Goal: Transaction & Acquisition: Purchase product/service

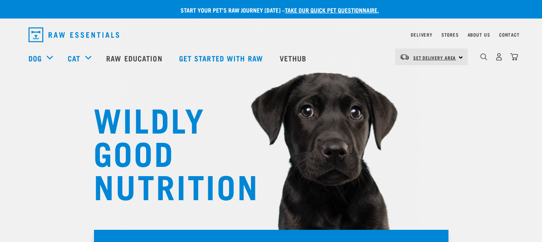
click at [423, 58] on span "Set Delivery Area" at bounding box center [434, 57] width 43 height 3
click at [419, 78] on link "[GEOGRAPHIC_DATA]" at bounding box center [430, 78] width 71 height 16
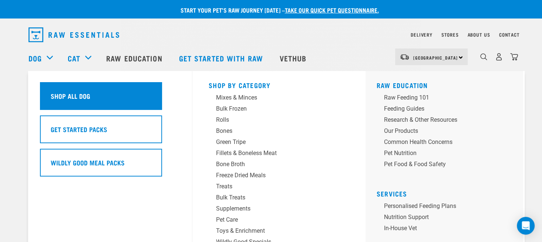
click at [61, 94] on h5 "Shop All Dog" at bounding box center [71, 96] width 40 height 10
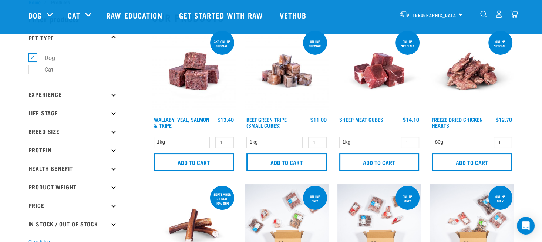
scroll to position [37, 0]
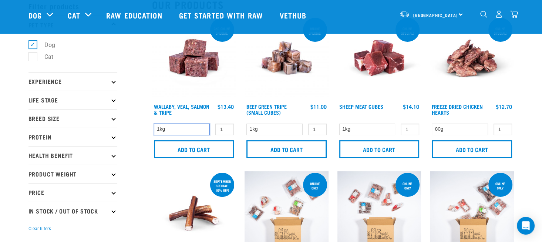
click at [170, 131] on select "1kg" at bounding box center [182, 129] width 56 height 11
drag, startPoint x: 170, startPoint y: 131, endPoint x: 164, endPoint y: 131, distance: 6.0
click at [170, 131] on select "1kg" at bounding box center [182, 129] width 56 height 11
click at [278, 129] on select "1kg" at bounding box center [275, 129] width 56 height 11
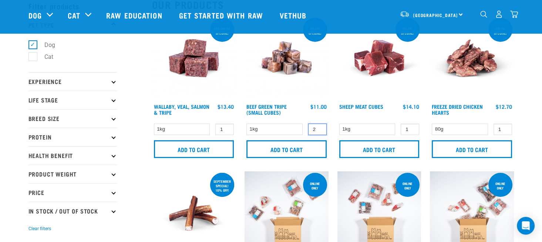
type input "2"
click at [320, 128] on input "2" at bounding box center [317, 129] width 19 height 11
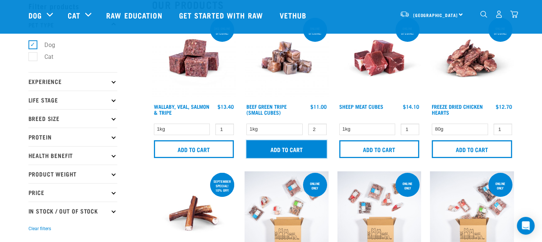
click at [262, 144] on input "Add to cart" at bounding box center [287, 149] width 80 height 18
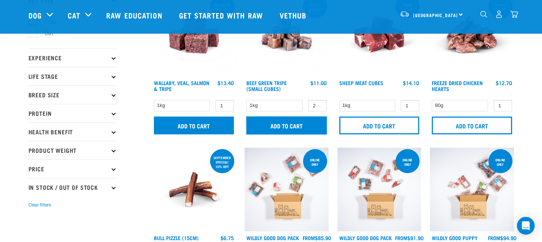
scroll to position [74, 0]
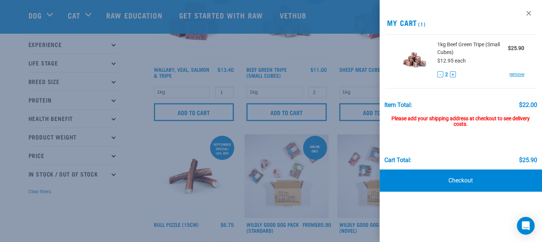
click at [121, 203] on div at bounding box center [271, 121] width 542 height 242
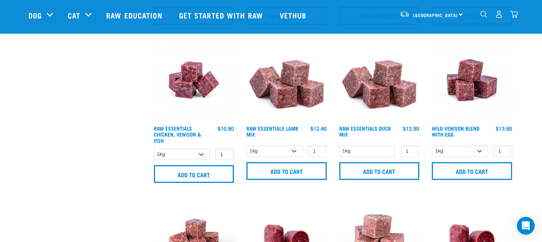
scroll to position [481, 0]
click at [482, 152] on select "1kg 3kg Bulk (10kg)" at bounding box center [460, 150] width 56 height 11
drag, startPoint x: 482, startPoint y: 152, endPoint x: 463, endPoint y: 148, distance: 19.2
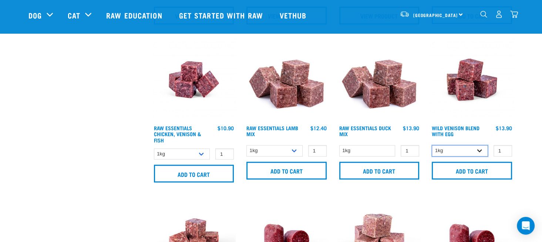
click at [482, 152] on select "1kg 3kg Bulk (10kg)" at bounding box center [460, 150] width 56 height 11
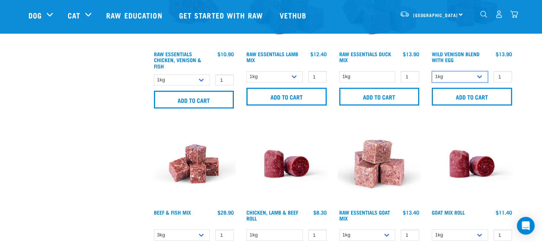
scroll to position [592, 0]
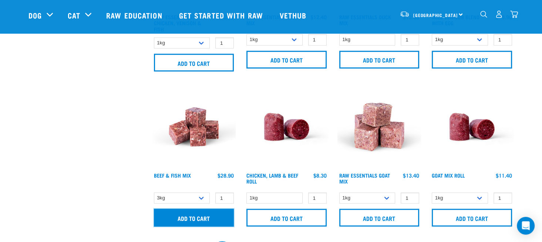
click at [204, 215] on input "Add to cart" at bounding box center [194, 218] width 80 height 18
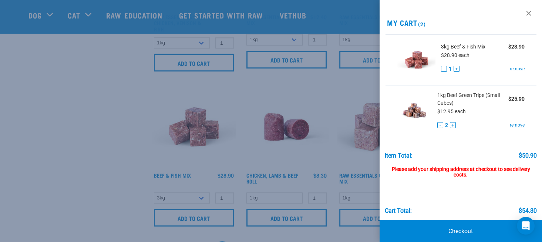
click at [105, 131] on div at bounding box center [271, 121] width 542 height 242
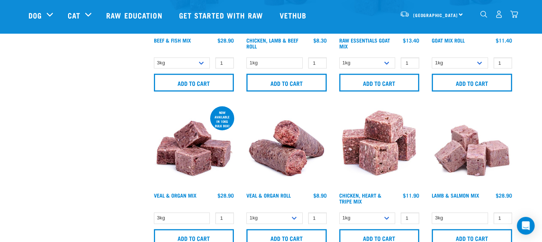
scroll to position [740, 0]
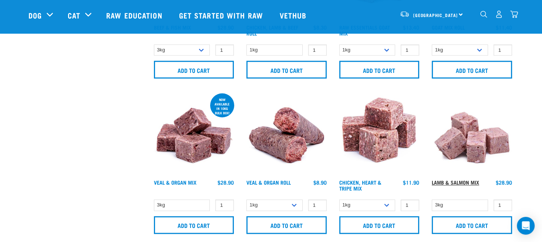
click at [453, 183] on link "Lamb & Salmon Mix" at bounding box center [455, 182] width 47 height 3
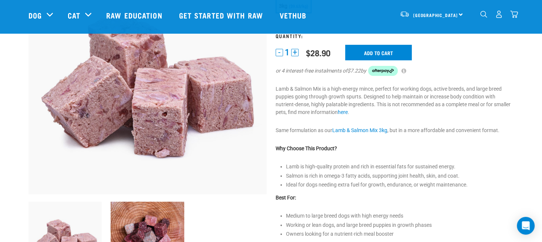
scroll to position [111, 0]
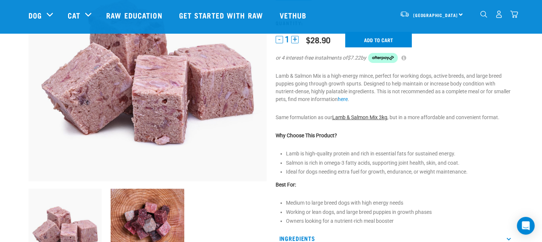
click at [373, 118] on link "Lamb & Salmon Mix 3kg" at bounding box center [359, 117] width 55 height 6
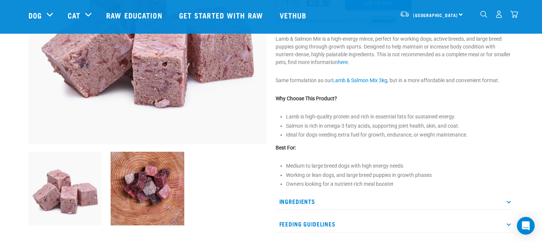
scroll to position [185, 0]
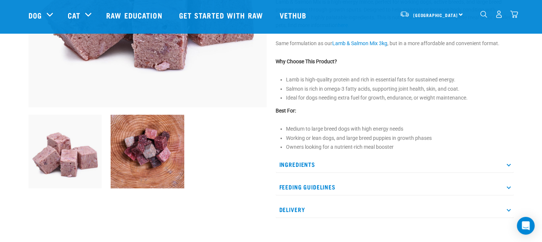
click at [509, 165] on icon at bounding box center [509, 164] width 4 height 4
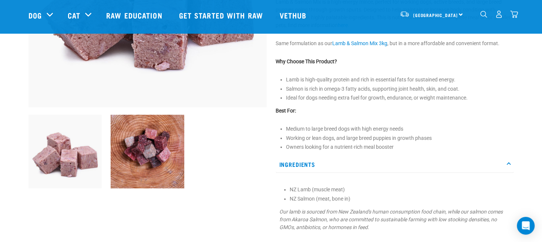
click at [509, 165] on icon at bounding box center [509, 164] width 4 height 4
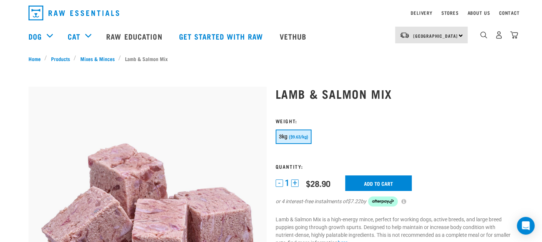
scroll to position [0, 0]
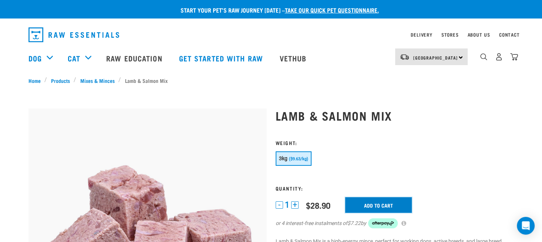
click at [370, 207] on input "Add to cart" at bounding box center [378, 205] width 67 height 16
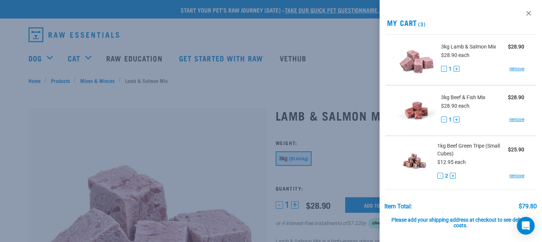
click at [523, 14] on link at bounding box center [529, 13] width 12 height 12
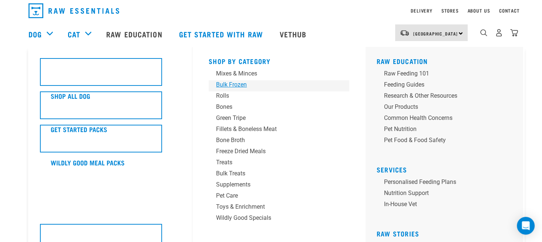
scroll to position [37, 0]
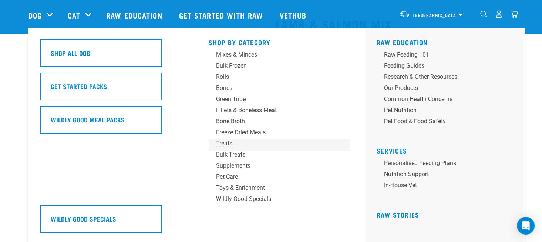
click at [233, 143] on div "Treats" at bounding box center [273, 143] width 115 height 9
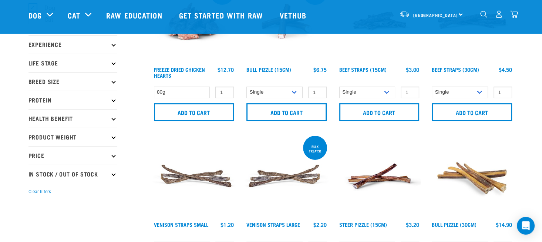
scroll to position [37, 0]
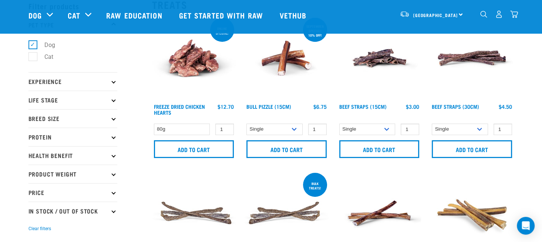
click at [115, 81] on p "Experience" at bounding box center [73, 81] width 89 height 19
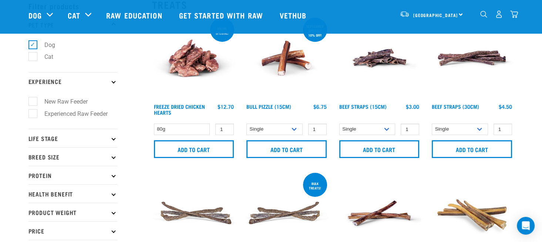
click at [115, 81] on p "Experience" at bounding box center [73, 81] width 89 height 19
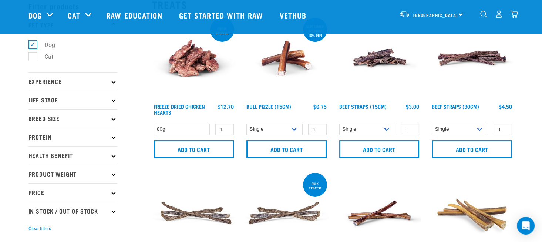
click at [115, 81] on p "Experience" at bounding box center [73, 81] width 89 height 19
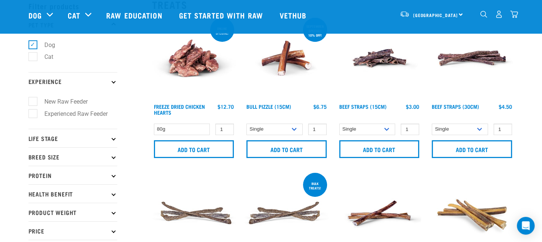
click at [33, 113] on label "Experienced Raw Feeder" at bounding box center [72, 113] width 78 height 9
click at [30, 113] on input "Experienced Raw Feeder" at bounding box center [31, 112] width 5 height 5
checkbox input "true"
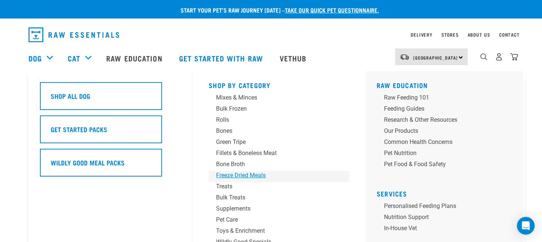
scroll to position [37, 0]
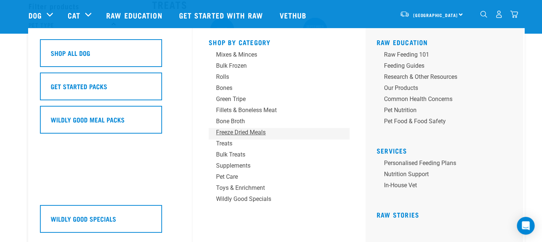
click at [238, 133] on div "Freeze Dried Meals" at bounding box center [273, 132] width 115 height 9
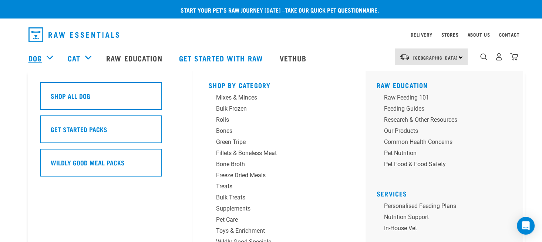
click at [37, 57] on link "Dog" at bounding box center [35, 58] width 13 height 11
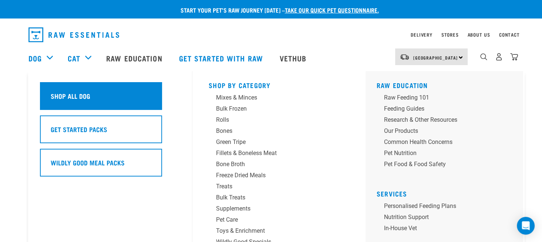
click at [63, 95] on h5 "Shop All Dog" at bounding box center [71, 96] width 40 height 10
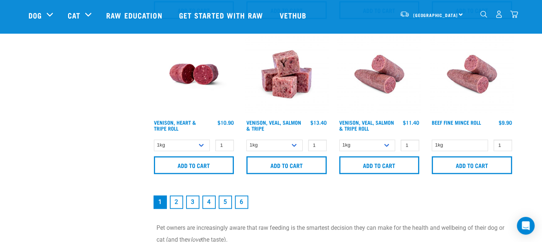
scroll to position [1147, 0]
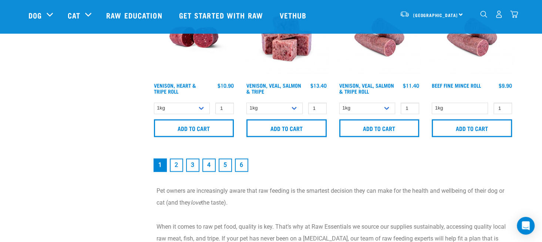
click at [178, 165] on link "2" at bounding box center [176, 164] width 13 height 13
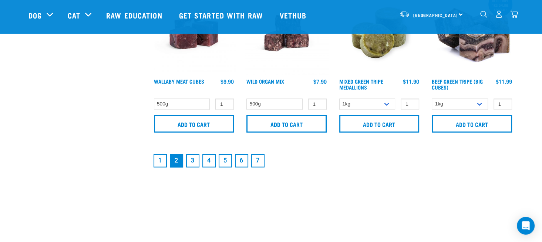
scroll to position [1222, 0]
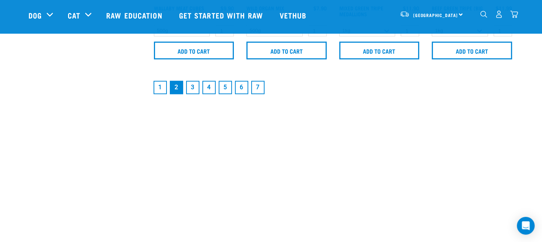
click at [192, 87] on link "3" at bounding box center [192, 87] width 13 height 13
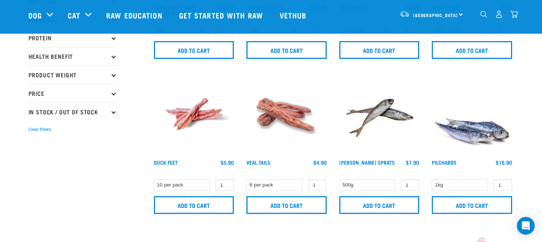
scroll to position [148, 0]
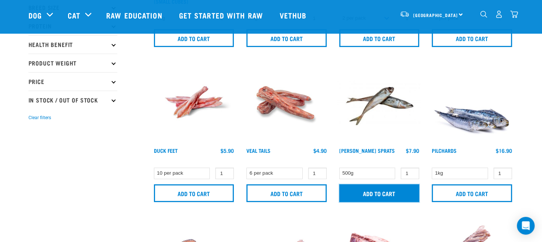
click at [381, 193] on input "Add to cart" at bounding box center [379, 193] width 80 height 18
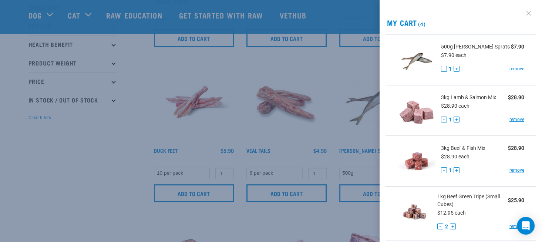
click at [523, 13] on link at bounding box center [529, 13] width 12 height 12
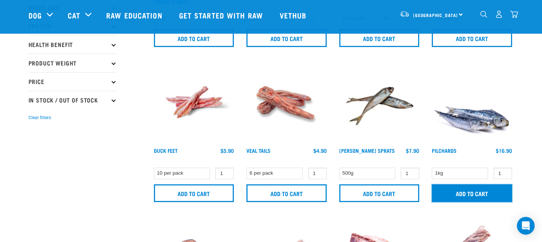
click at [477, 194] on input "Add to cart" at bounding box center [472, 193] width 80 height 18
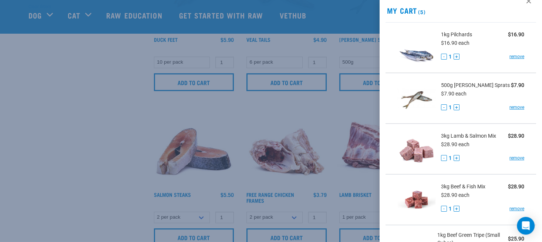
scroll to position [0, 0]
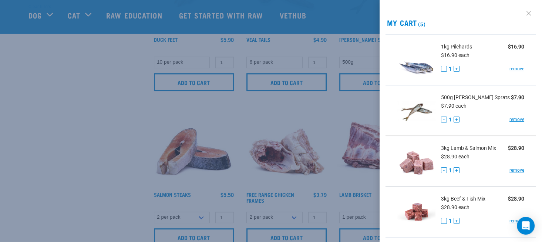
click at [524, 14] on link at bounding box center [529, 13] width 12 height 12
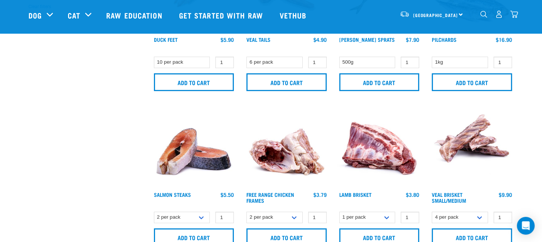
click at [500, 17] on img "dropdown navigation" at bounding box center [499, 14] width 8 height 8
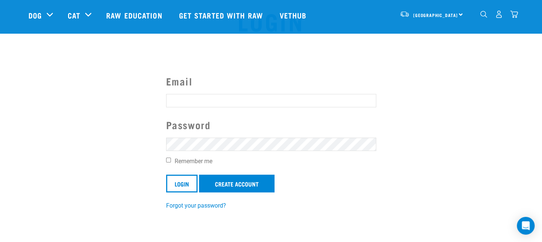
scroll to position [37, 0]
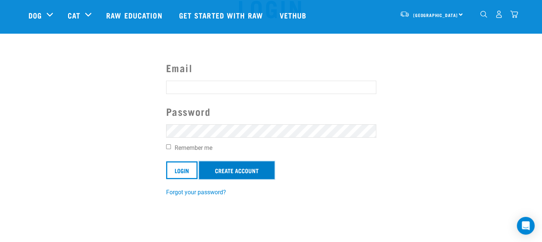
click at [211, 171] on link "Create Account" at bounding box center [237, 170] width 76 height 18
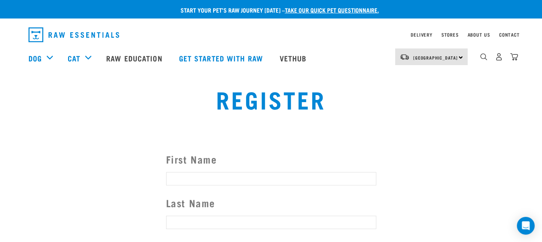
click at [170, 180] on input "First Name" at bounding box center [271, 178] width 210 height 13
type input "[PERSON_NAME]"
type input "Price"
type input "[PERSON_NAME]"
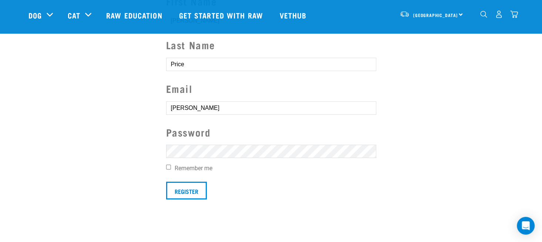
scroll to position [111, 0]
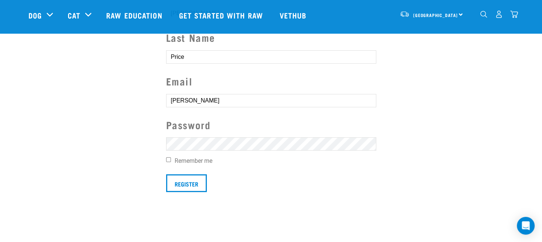
click at [193, 160] on label "Remember me" at bounding box center [271, 161] width 210 height 9
click at [171, 160] on input "Remember me" at bounding box center [168, 159] width 5 height 5
checkbox input "true"
click at [184, 182] on input "Register" at bounding box center [186, 183] width 41 height 18
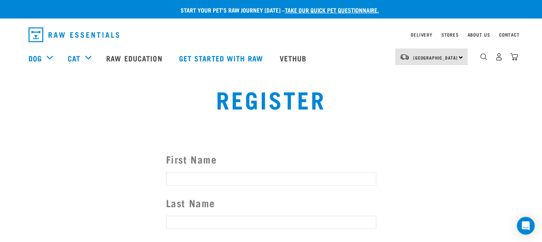
click at [172, 179] on input "First Name" at bounding box center [271, 178] width 210 height 13
type input "[PERSON_NAME]"
type input "Price"
type input "[PERSON_NAME]"
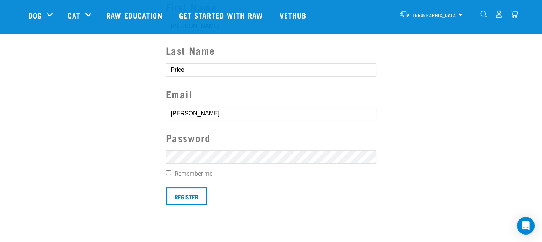
scroll to position [111, 0]
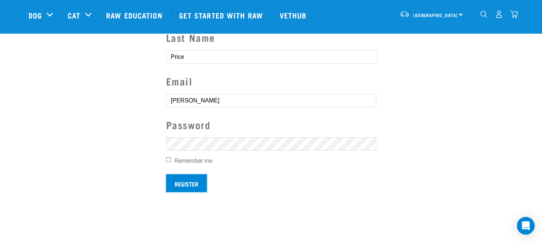
click at [179, 184] on input "Register" at bounding box center [186, 183] width 41 height 18
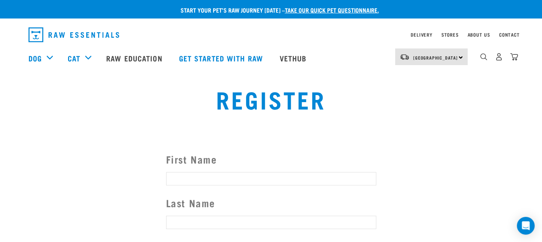
click at [14, 111] on button "delete" at bounding box center [10, 107] width 7 height 7
click at [498, 60] on img "dropdown navigation" at bounding box center [499, 57] width 8 height 8
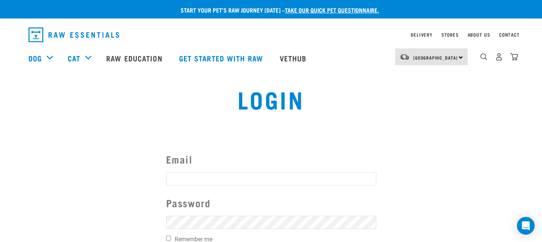
click at [172, 180] on input "Email" at bounding box center [271, 178] width 210 height 13
type input "[EMAIL_ADDRESS][DOMAIN_NAME]"
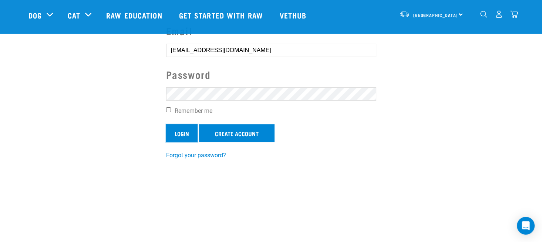
click at [178, 130] on input "Login" at bounding box center [181, 133] width 31 height 18
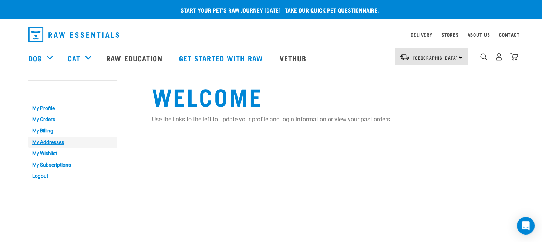
click at [42, 143] on link "My Addresses" at bounding box center [73, 142] width 89 height 11
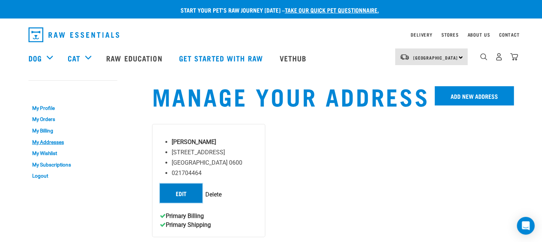
click at [175, 196] on link "Edit" at bounding box center [181, 193] width 43 height 19
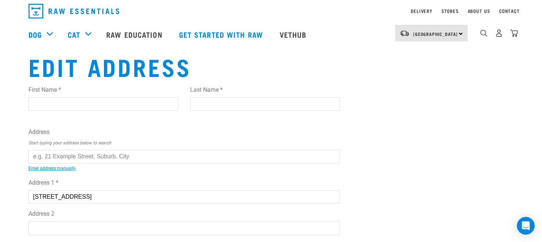
scroll to position [37, 0]
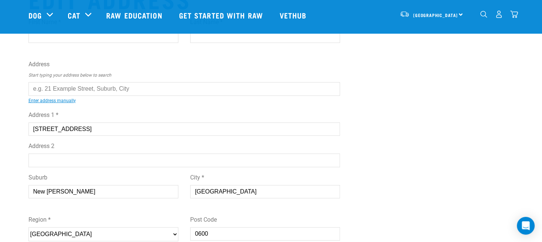
click at [62, 90] on input "text" at bounding box center [185, 88] width 312 height 13
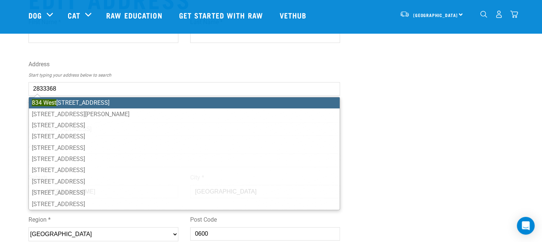
click at [71, 101] on li "834 West Coast Road, Waiatarua, Auckland 0604" at bounding box center [184, 102] width 311 height 11
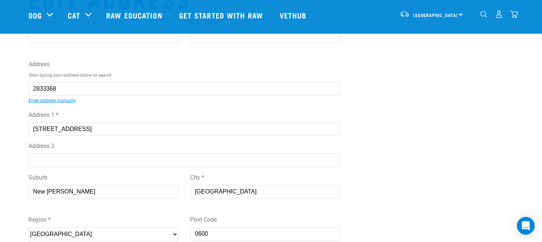
type input "834 West Coast Road, Waiatarua, Auckland 0604"
type input "834 West Coast Road"
type input "Waiatarua"
select select "AUK"
type input "0604"
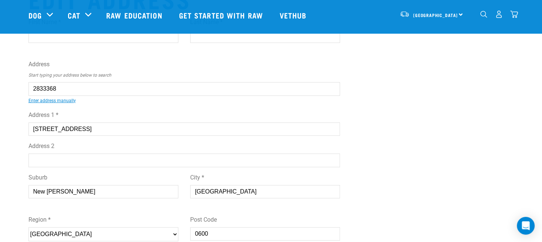
select select "Urban"
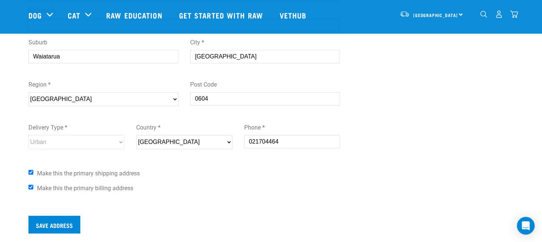
scroll to position [185, 0]
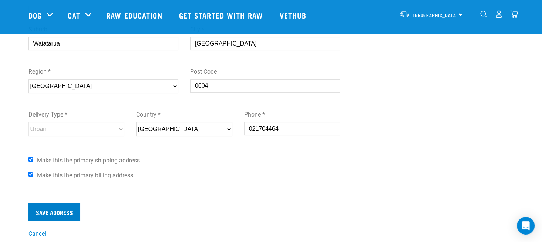
type input "834 West Coast Road, Waiatarua, Auckland 0604"
click at [51, 212] on input "Save Address" at bounding box center [55, 212] width 52 height 18
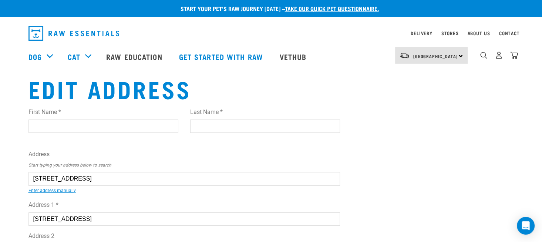
scroll to position [0, 0]
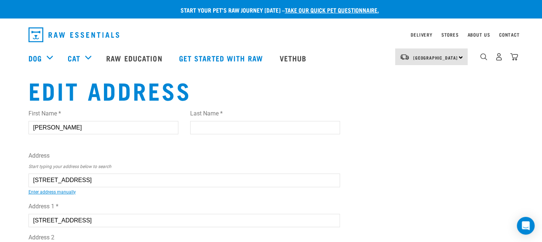
type input "Daniel"
click at [199, 127] on input "Last Name *" at bounding box center [265, 127] width 150 height 13
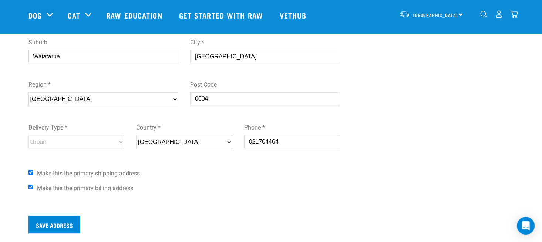
scroll to position [185, 0]
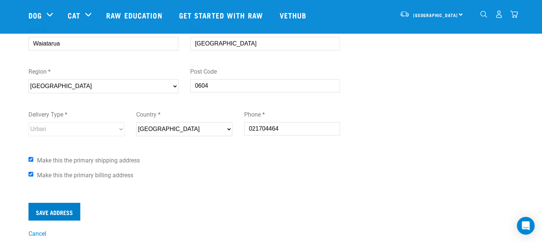
type input "Price"
click at [70, 215] on input "Save Address" at bounding box center [55, 212] width 52 height 18
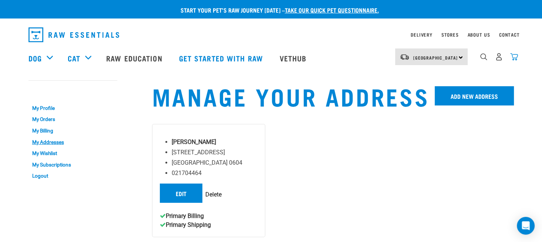
click at [517, 59] on img "dropdown navigation" at bounding box center [514, 57] width 8 height 8
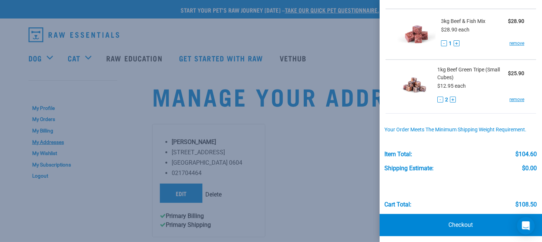
scroll to position [193, 0]
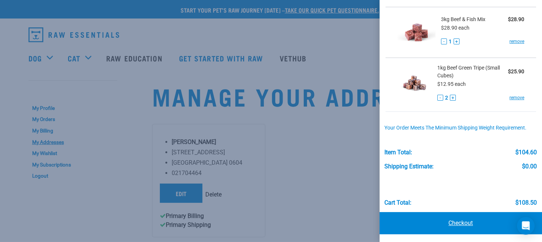
click at [423, 219] on link "Checkout" at bounding box center [461, 223] width 163 height 22
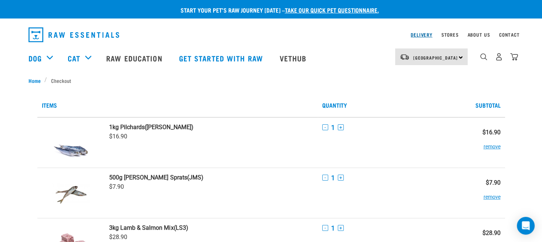
click at [418, 36] on link "Delivery" at bounding box center [421, 34] width 21 height 3
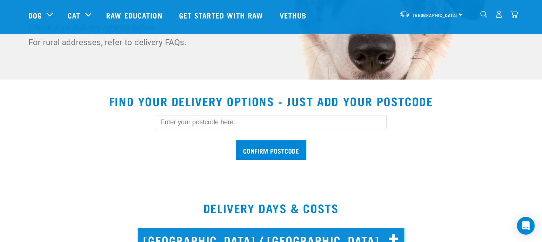
scroll to position [185, 0]
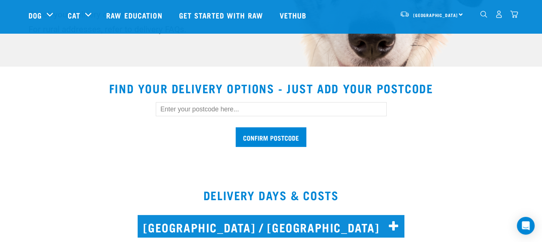
click at [174, 110] on input "text" at bounding box center [271, 109] width 231 height 14
type input "0604"
click at [272, 140] on input "Confirm postcode" at bounding box center [271, 137] width 71 height 20
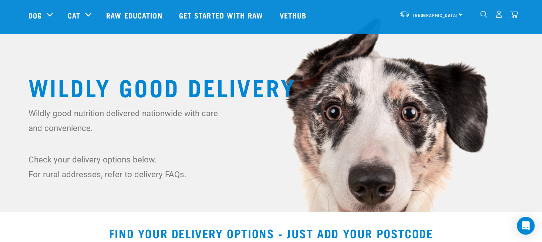
scroll to position [0, 0]
